Goal: Find specific page/section: Find specific page/section

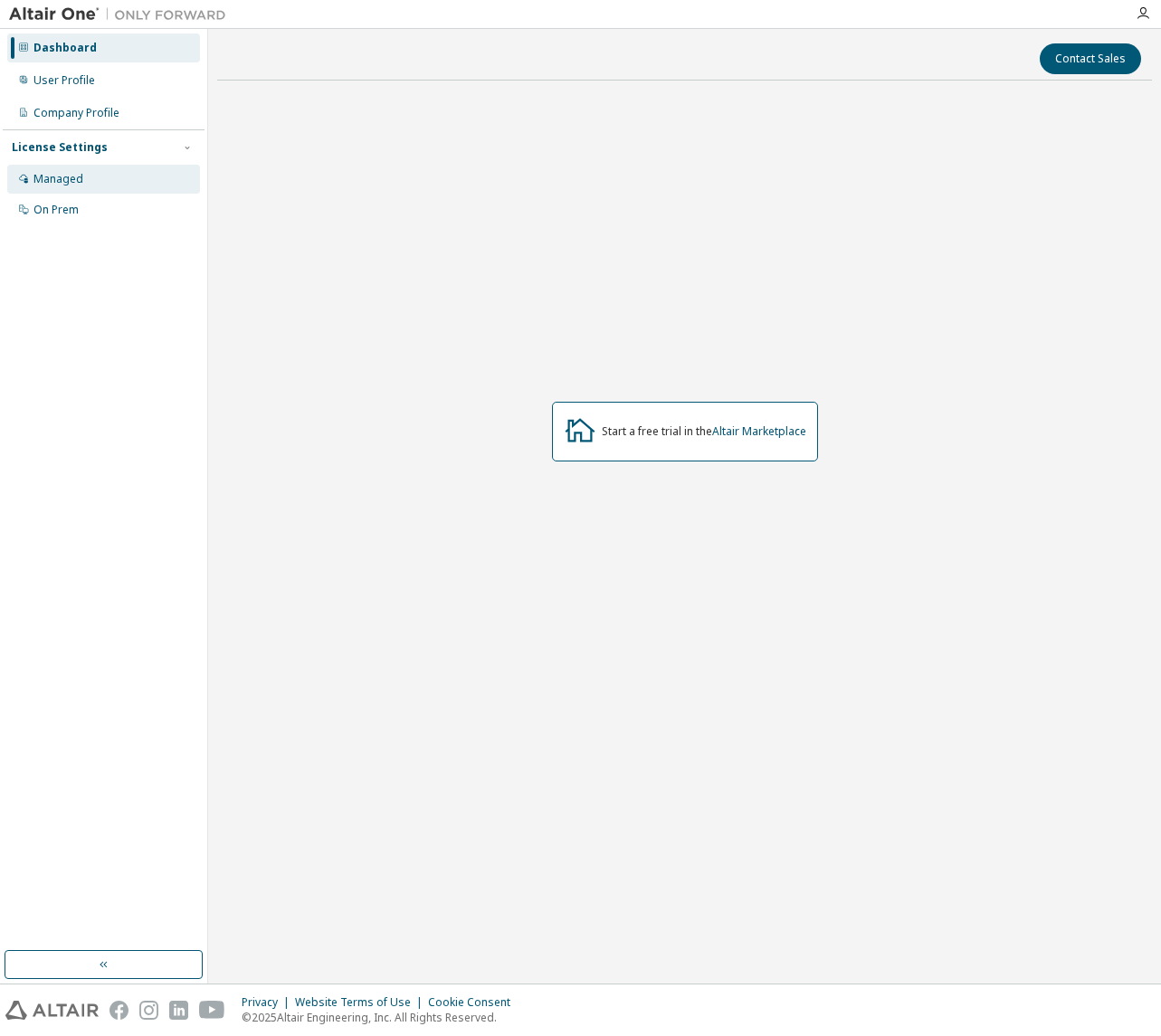
click at [80, 171] on div "Managed" at bounding box center [104, 179] width 193 height 29
click at [32, 14] on img at bounding box center [122, 15] width 227 height 18
